Goal: Task Accomplishment & Management: Complete application form

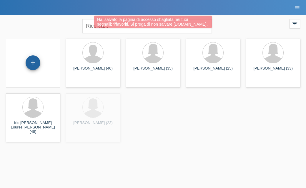
click at [35, 66] on div "+" at bounding box center [33, 63] width 14 height 10
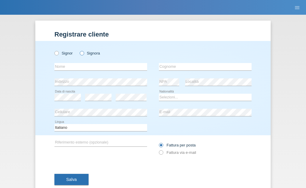
click at [79, 50] on icon at bounding box center [79, 50] width 0 height 0
click at [82, 55] on input "Signora" at bounding box center [82, 53] width 4 height 4
radio input "true"
click at [76, 64] on input "text" at bounding box center [100, 66] width 93 height 7
type input "Maura"
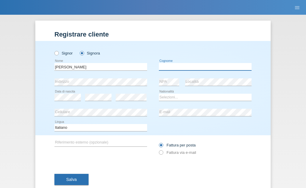
click at [168, 64] on input "text" at bounding box center [205, 66] width 93 height 7
type input "Calbucci"
click at [85, 87] on div "error Indirizzo" at bounding box center [100, 81] width 93 height 15
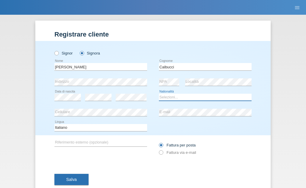
click at [179, 98] on select "Selezioni... Svizzera Austria Germania Liechtenstein ------------ Afghanistan A…" at bounding box center [205, 97] width 93 height 7
select select "CH"
click at [159, 94] on select "Selezioni... Svizzera Austria Germania Liechtenstein ------------ Afghanistan A…" at bounding box center [205, 97] width 93 height 7
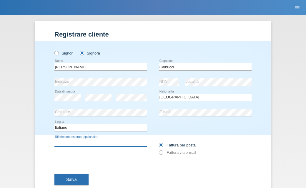
click at [104, 140] on input "text" at bounding box center [100, 142] width 93 height 7
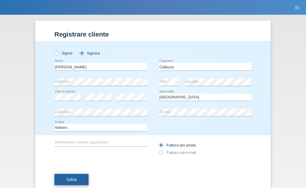
click at [75, 180] on span "Salva" at bounding box center [71, 179] width 11 height 5
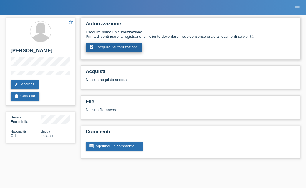
click at [121, 52] on link "assignment_turned_in Eseguire l’autorizzazione" at bounding box center [114, 47] width 56 height 9
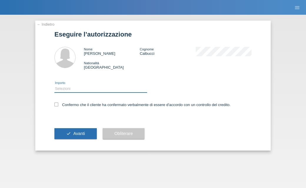
click at [104, 90] on select "Selezioni CHF 1.00 - CHF 499.00 CHF 500.00 - CHF 1'749.00 CHF 1'750.00 - CHF 3'…" at bounding box center [100, 88] width 93 height 7
select select "2"
click at [54, 86] on select "Selezioni CHF 1.00 - CHF 499.00 CHF 500.00 - CHF 1'749.00 CHF 1'750.00 - CHF 3'…" at bounding box center [100, 88] width 93 height 7
click at [57, 104] on icon at bounding box center [56, 104] width 4 height 4
click at [57, 104] on input "Confermo che il cliente ha confermato verbalmente di essere d'accordo con un co…" at bounding box center [56, 104] width 4 height 4
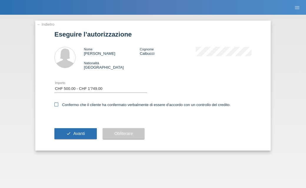
checkbox input "true"
click at [66, 133] on button "check Avanti" at bounding box center [75, 133] width 42 height 11
